Goal: Find specific page/section: Find specific page/section

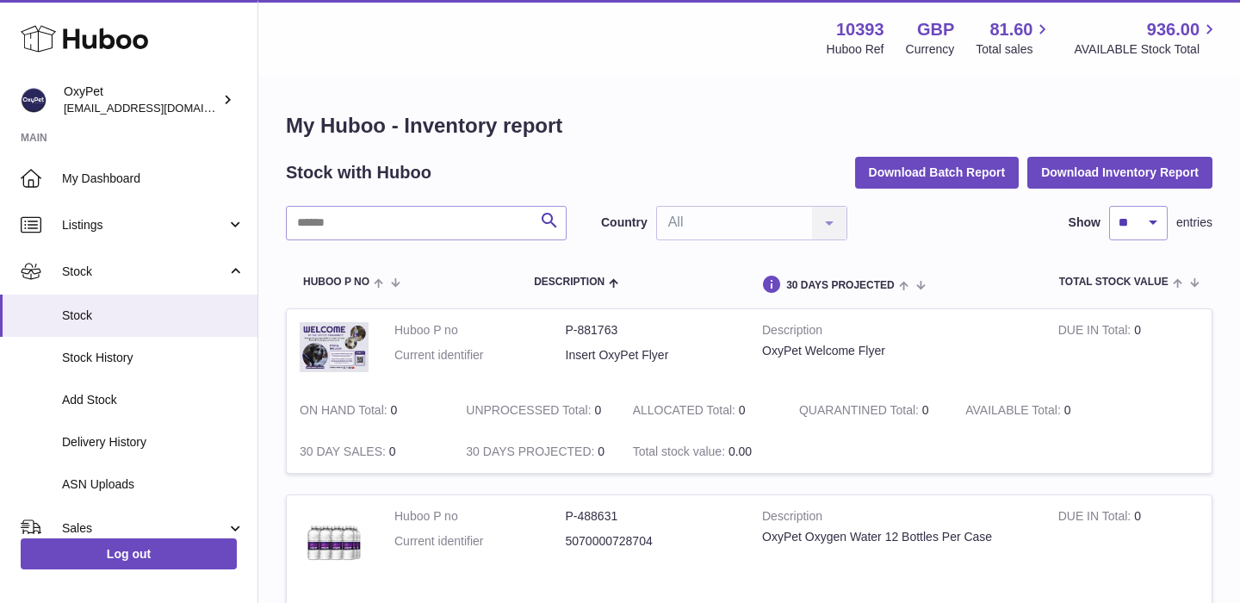
click at [89, 43] on icon at bounding box center [84, 39] width 127 height 34
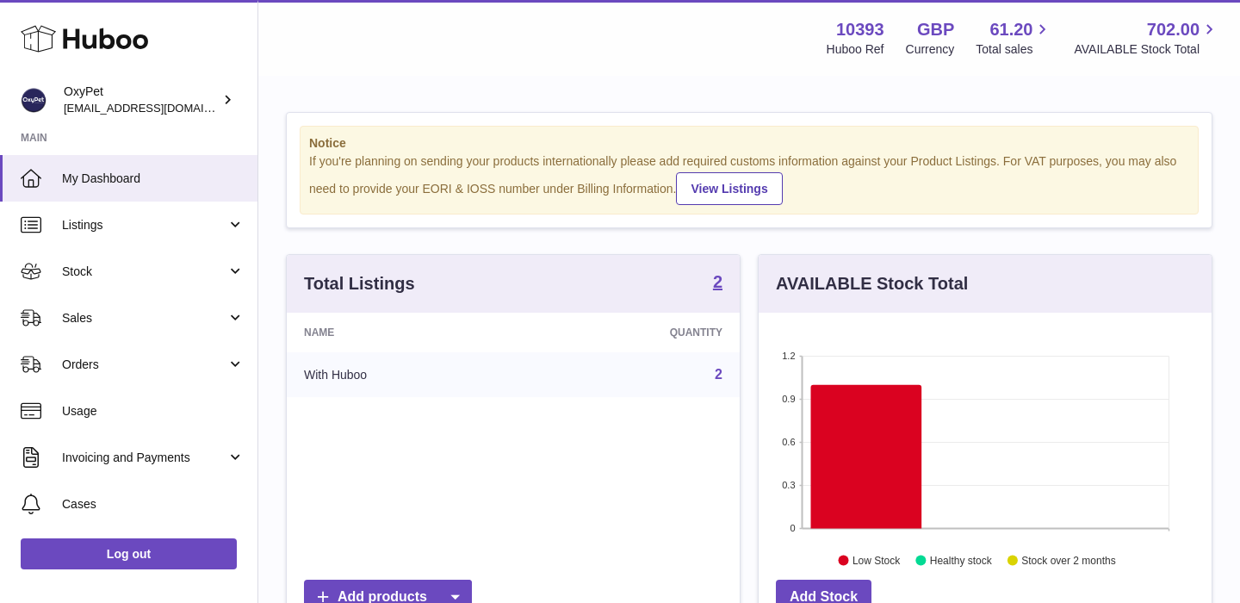
scroll to position [269, 453]
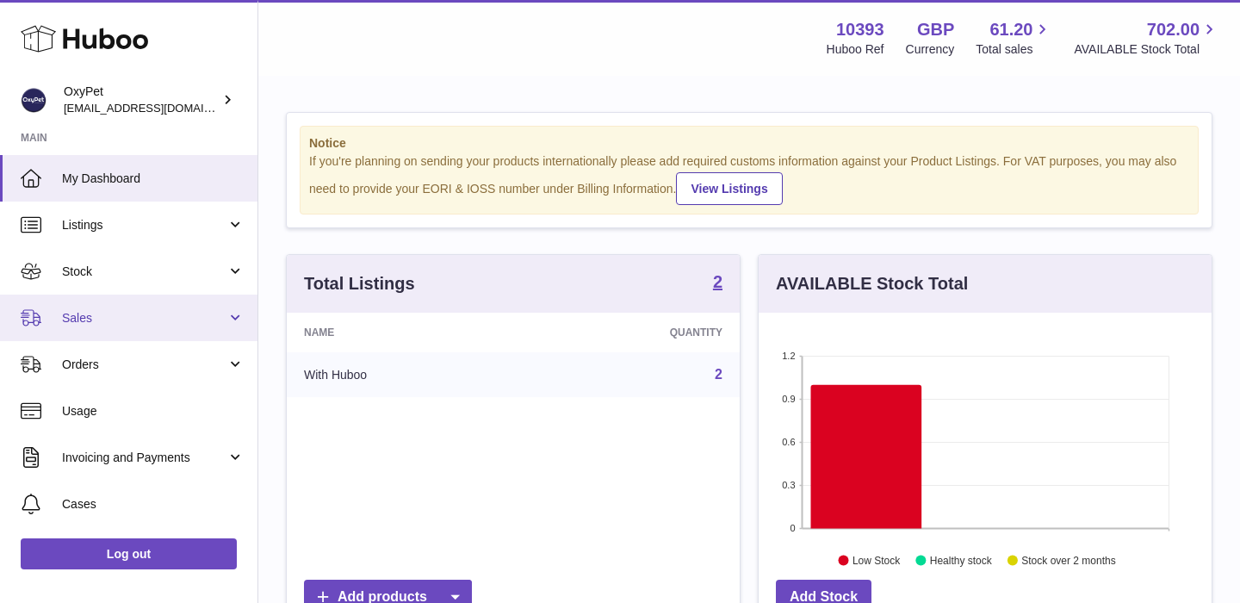
click at [164, 314] on span "Sales" at bounding box center [144, 318] width 164 height 16
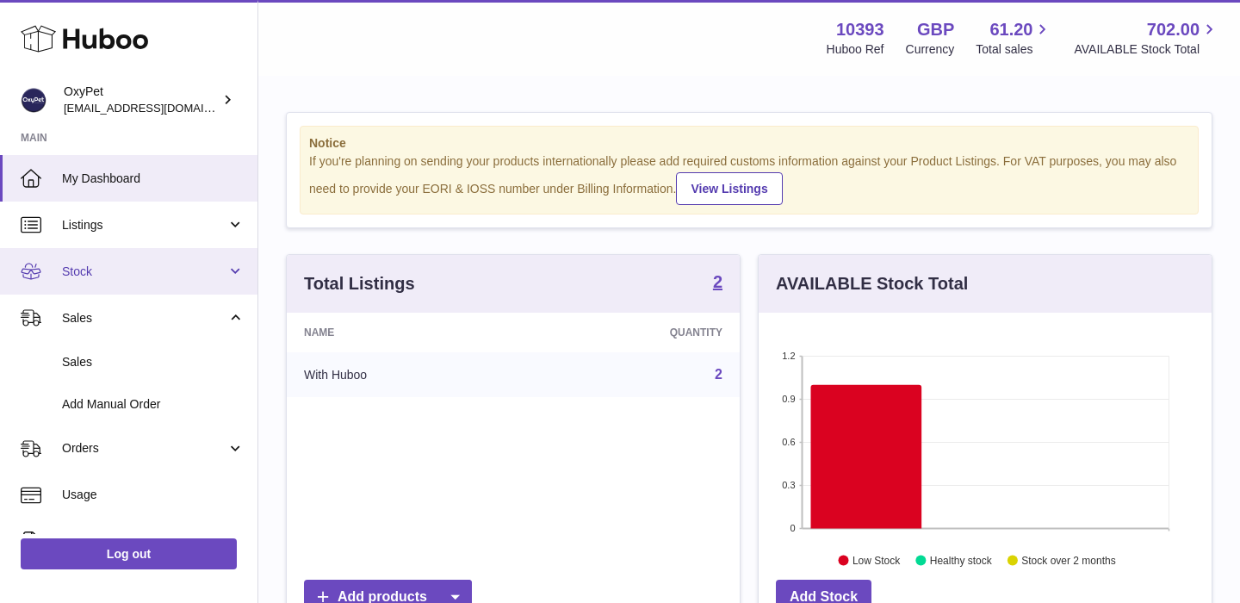
click at [153, 269] on span "Stock" at bounding box center [144, 271] width 164 height 16
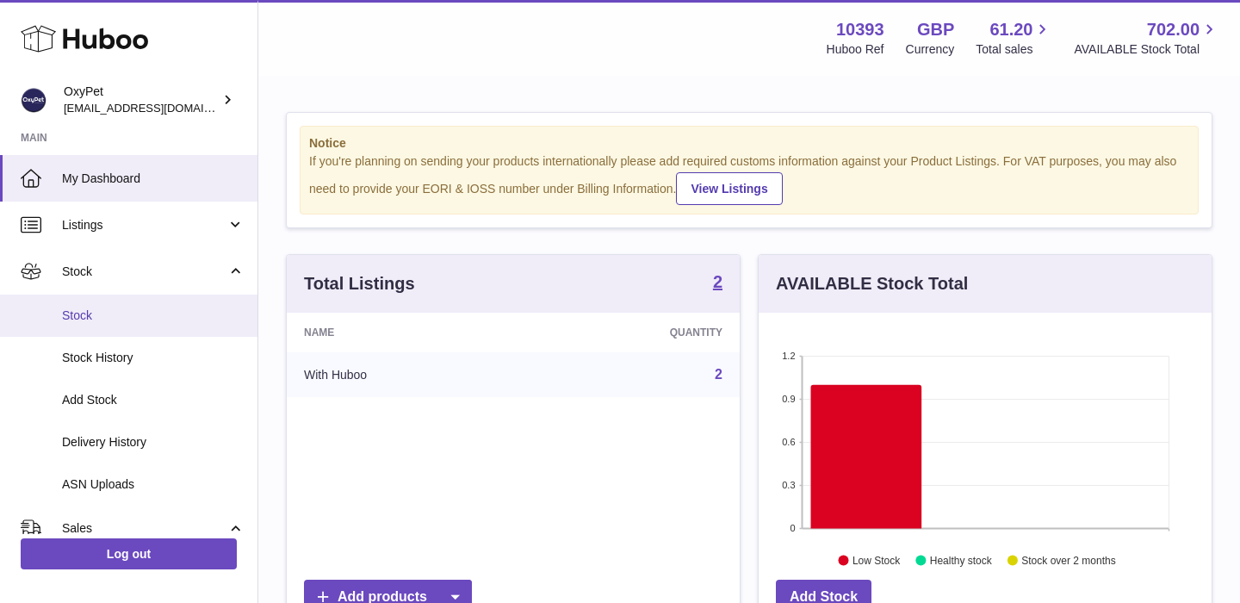
click at [134, 306] on link "Stock" at bounding box center [128, 315] width 257 height 42
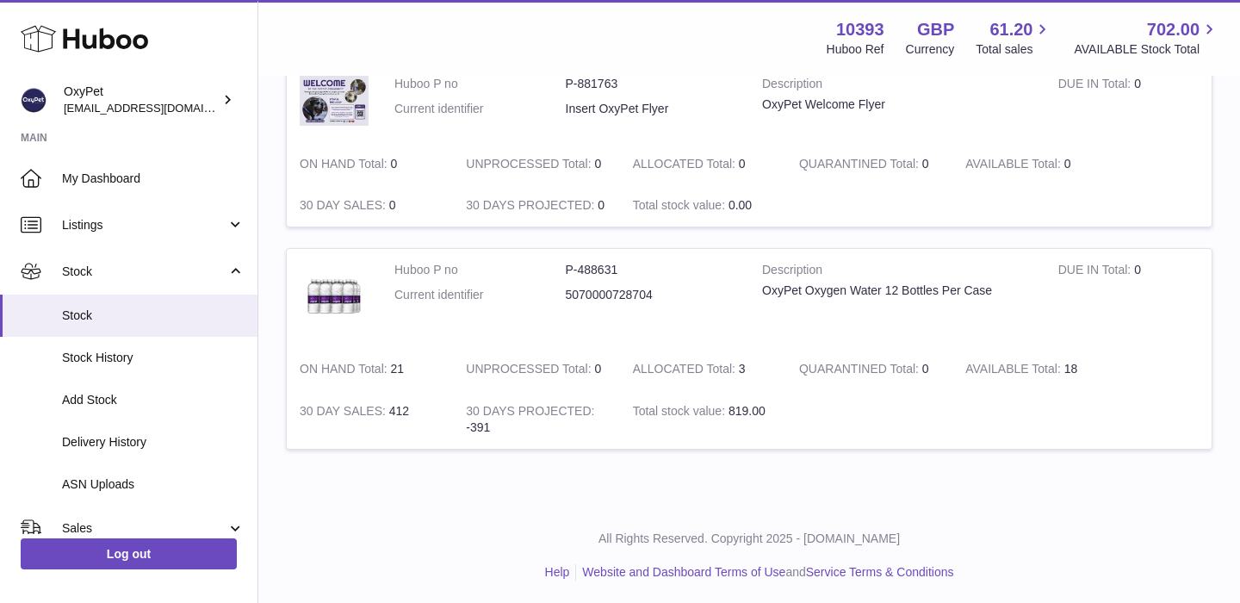
scroll to position [250, 0]
